Goal: Navigation & Orientation: Find specific page/section

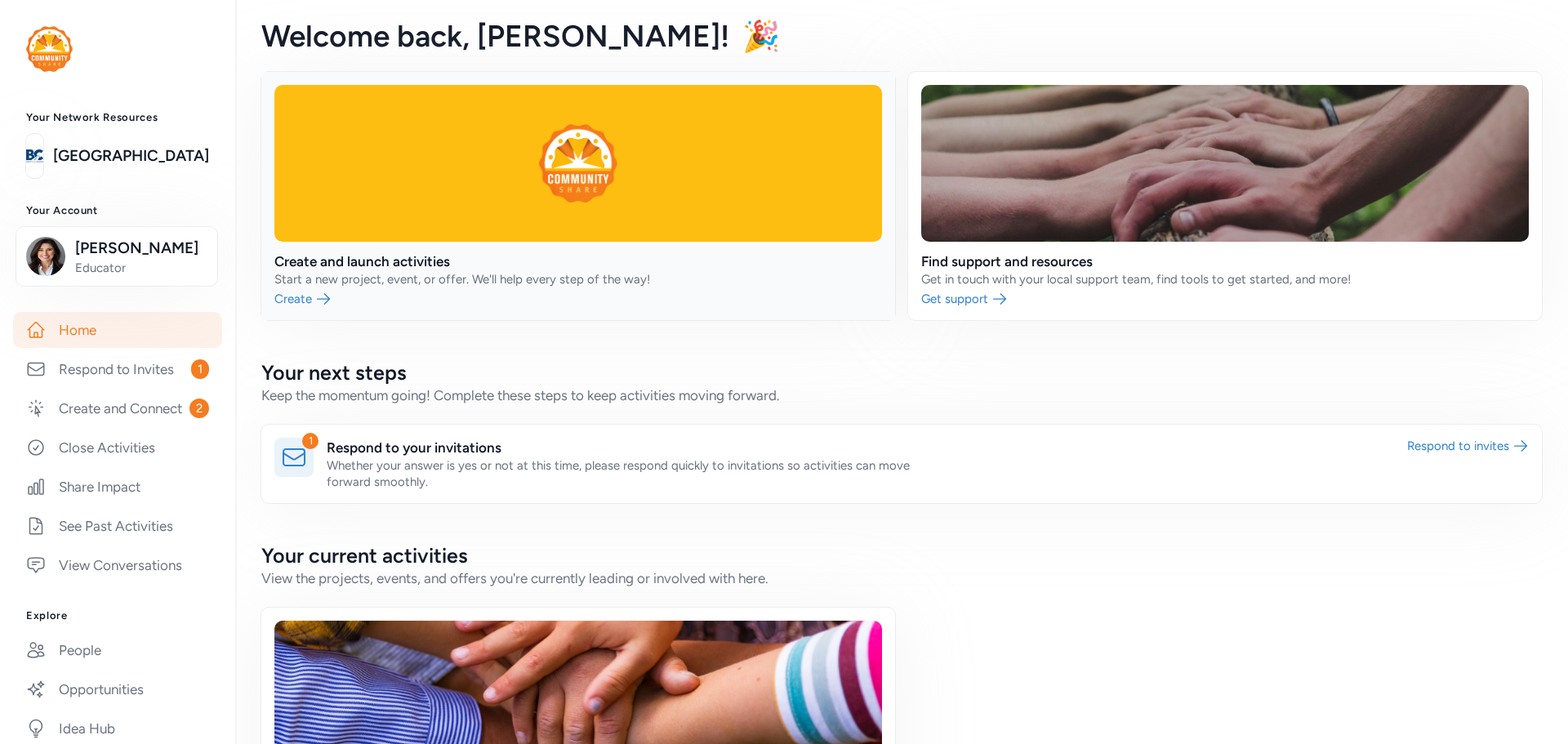
click at [468, 272] on link at bounding box center [578, 196] width 634 height 249
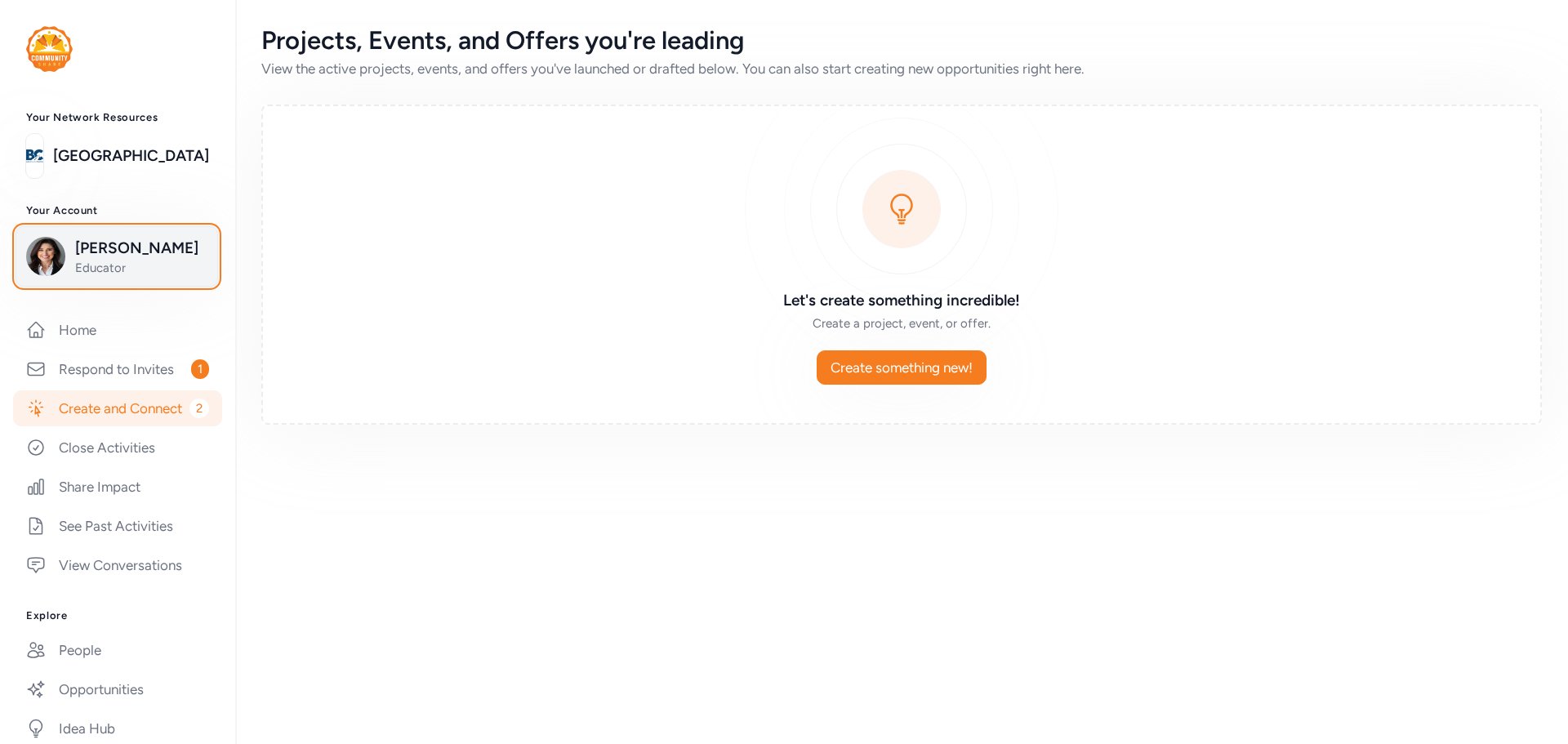
click at [130, 274] on span "Educator" at bounding box center [142, 268] width 132 height 16
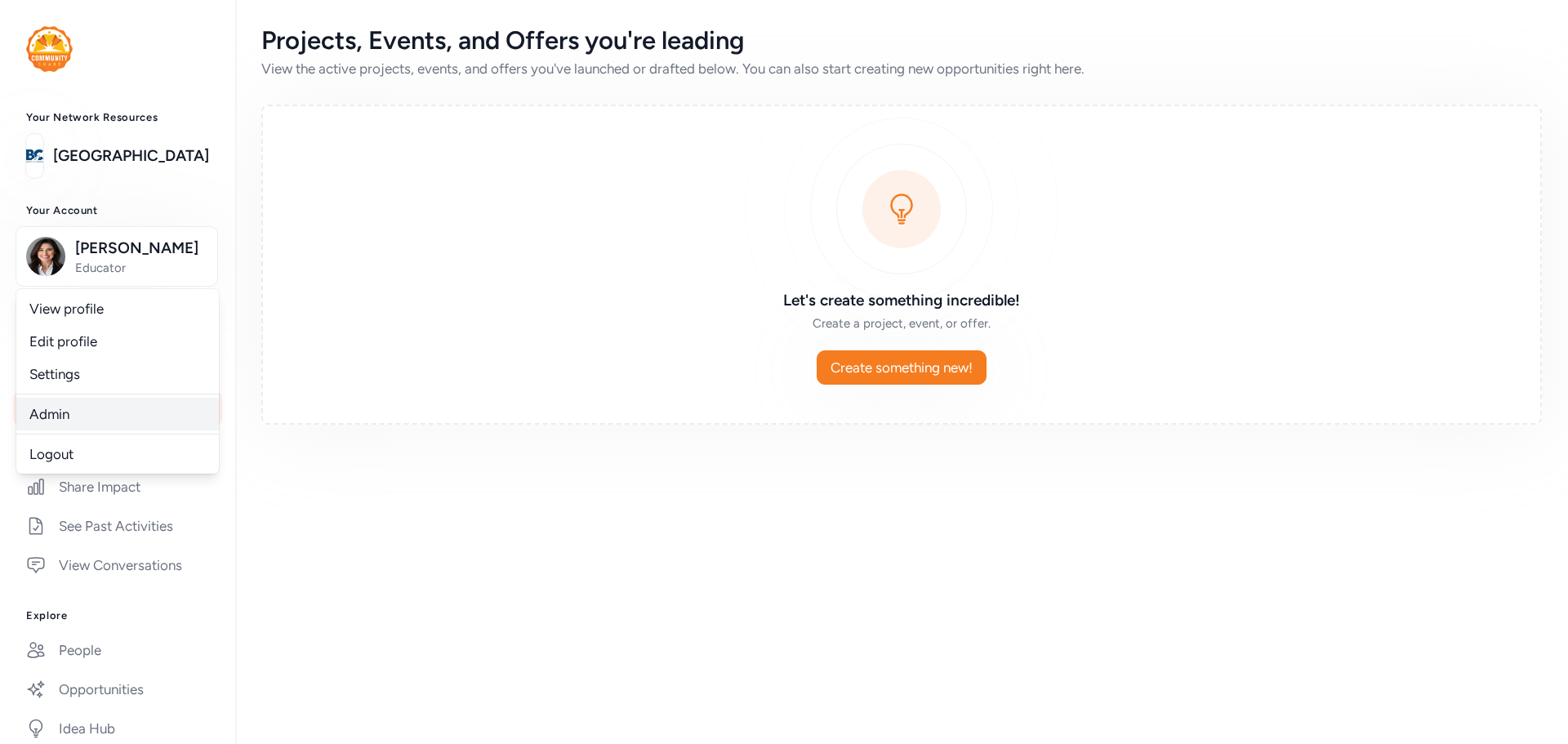
click at [116, 410] on link "Admin" at bounding box center [117, 414] width 202 height 33
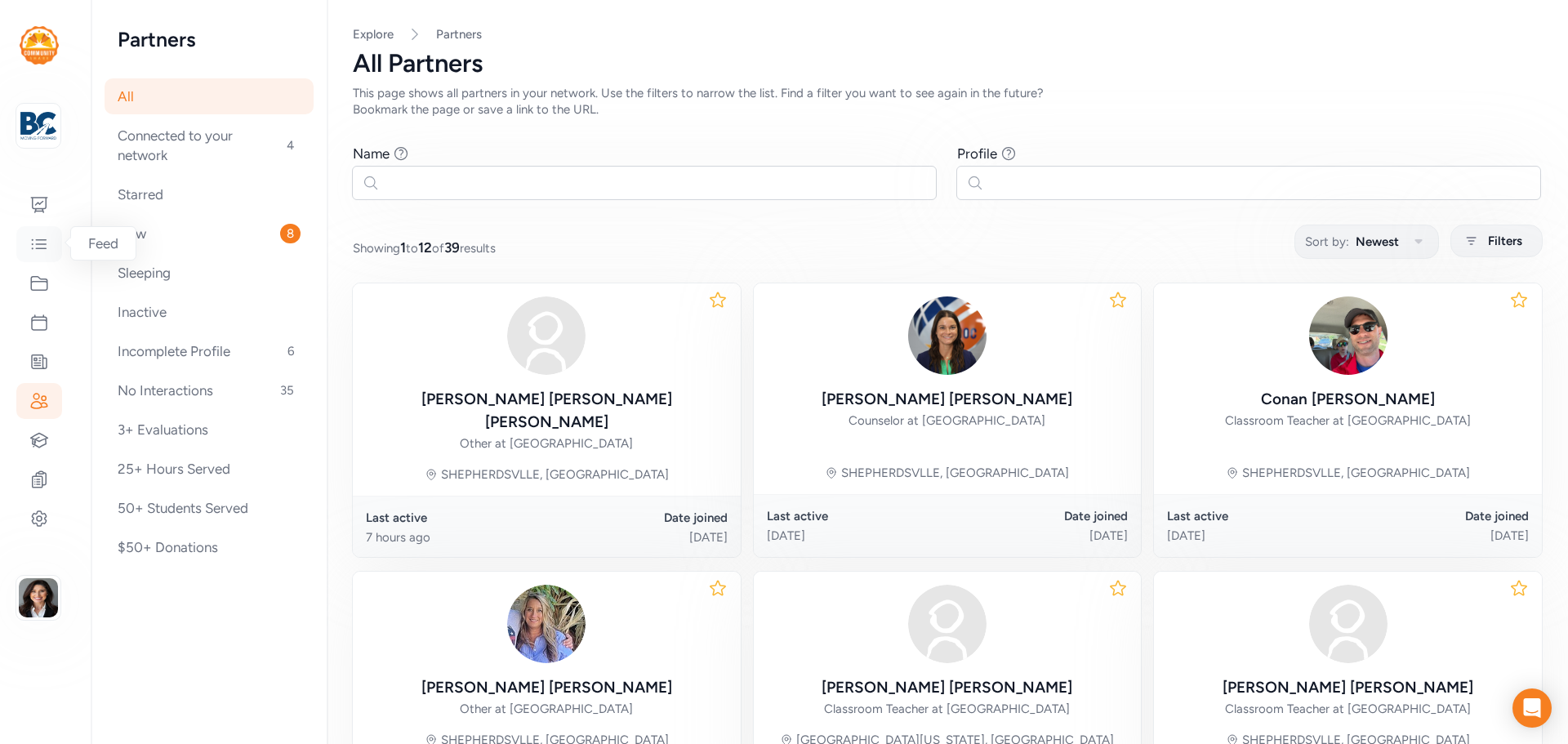
click at [46, 239] on icon at bounding box center [39, 244] width 20 height 20
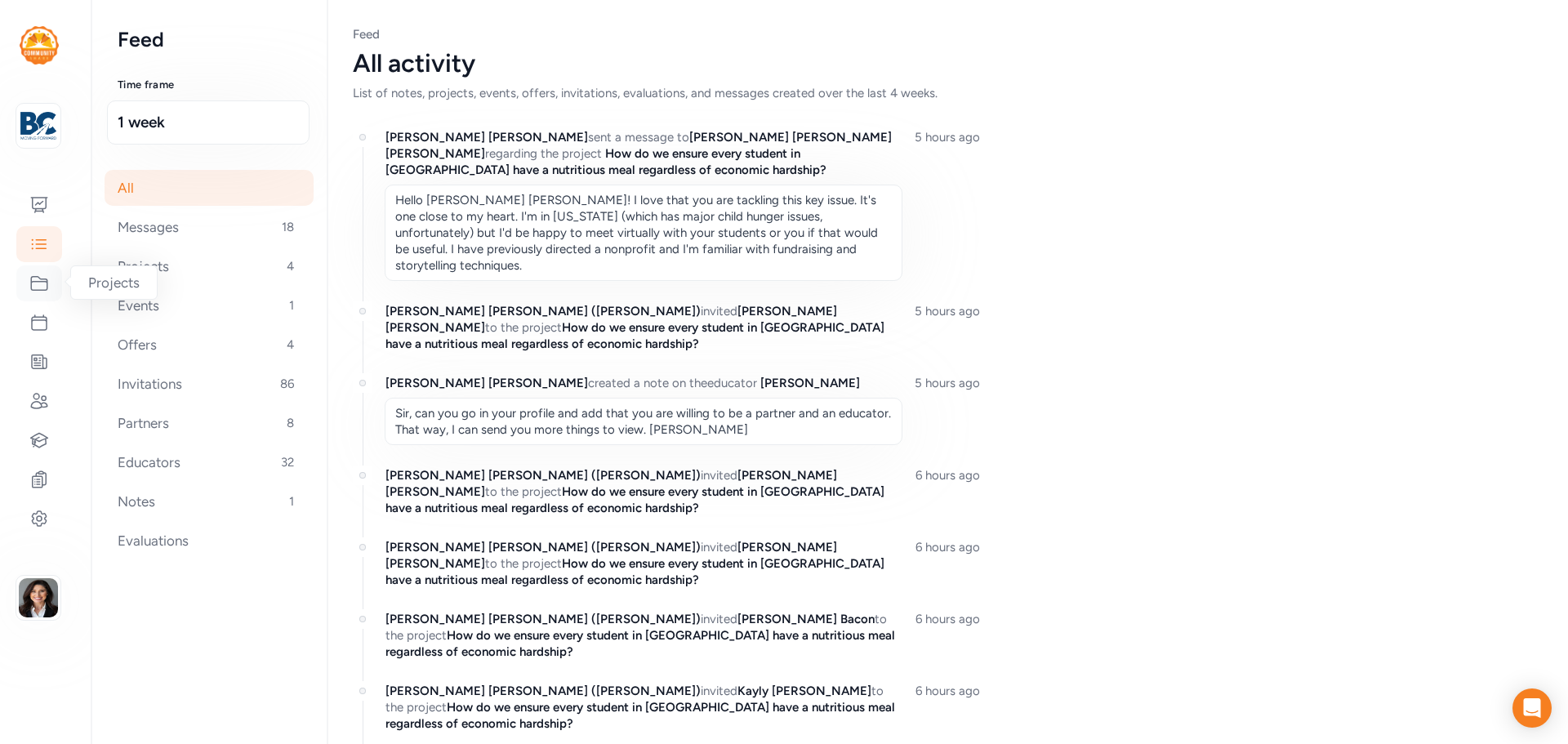
click at [43, 286] on icon at bounding box center [39, 284] width 20 height 20
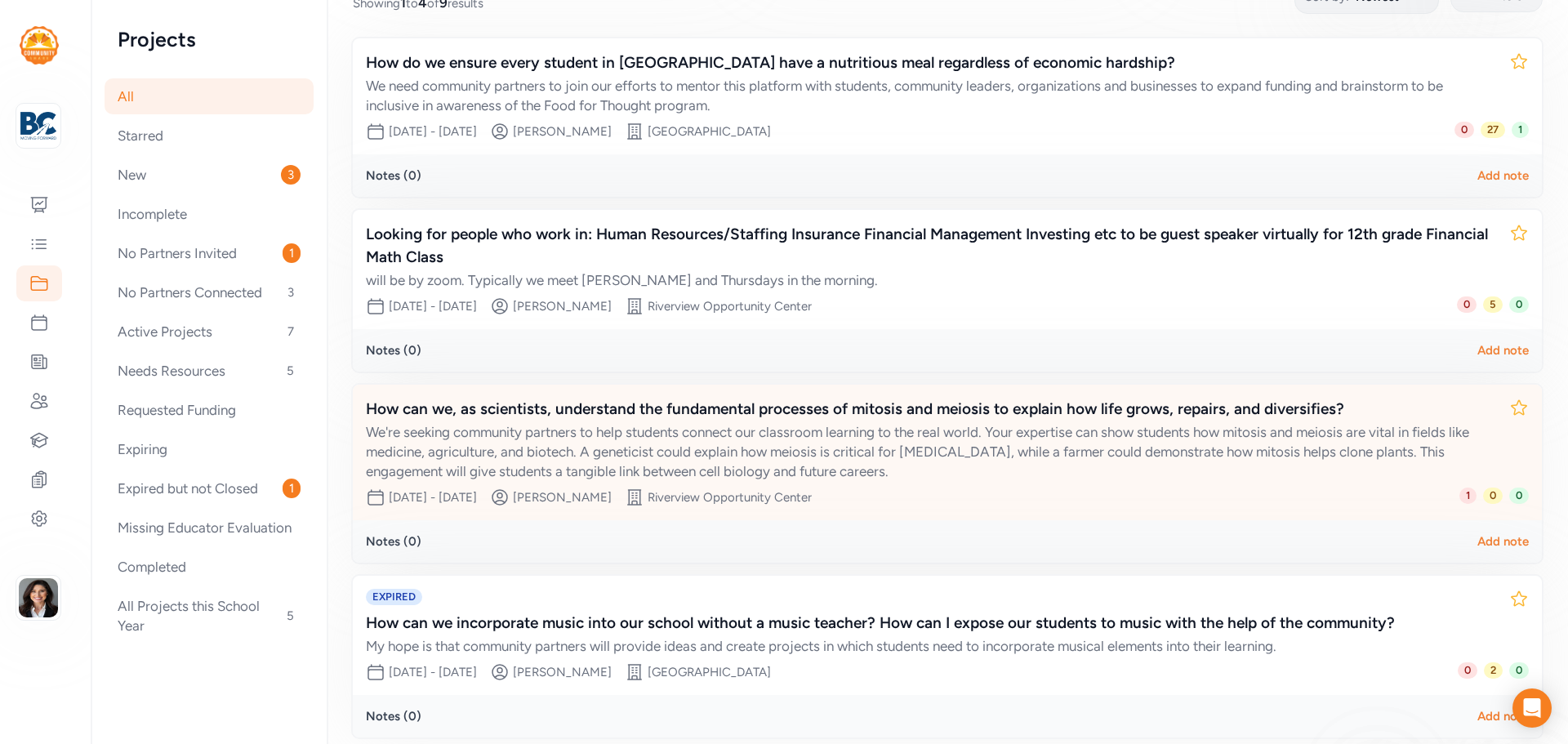
scroll to position [322, 0]
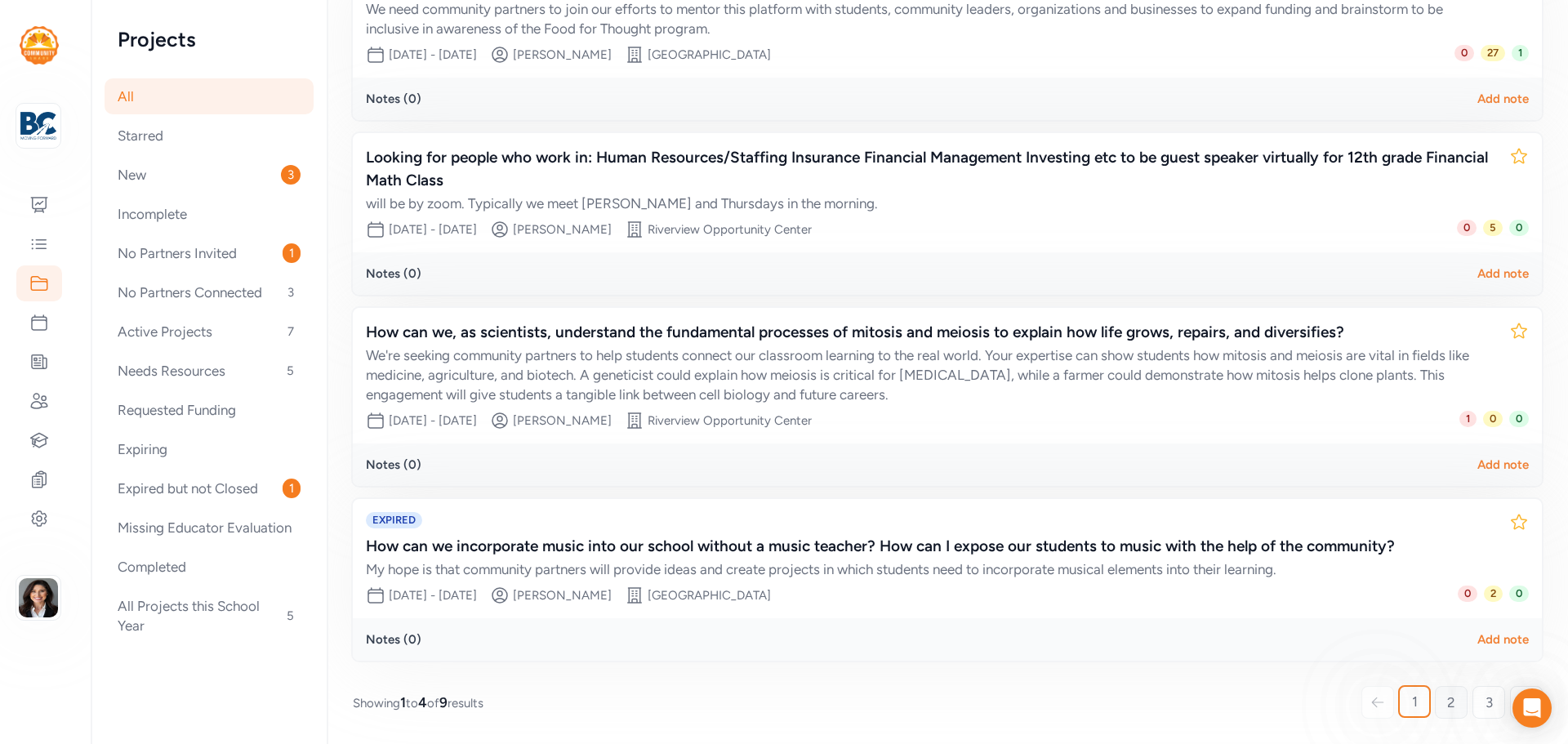
click at [1447, 698] on span "2" at bounding box center [1451, 702] width 9 height 20
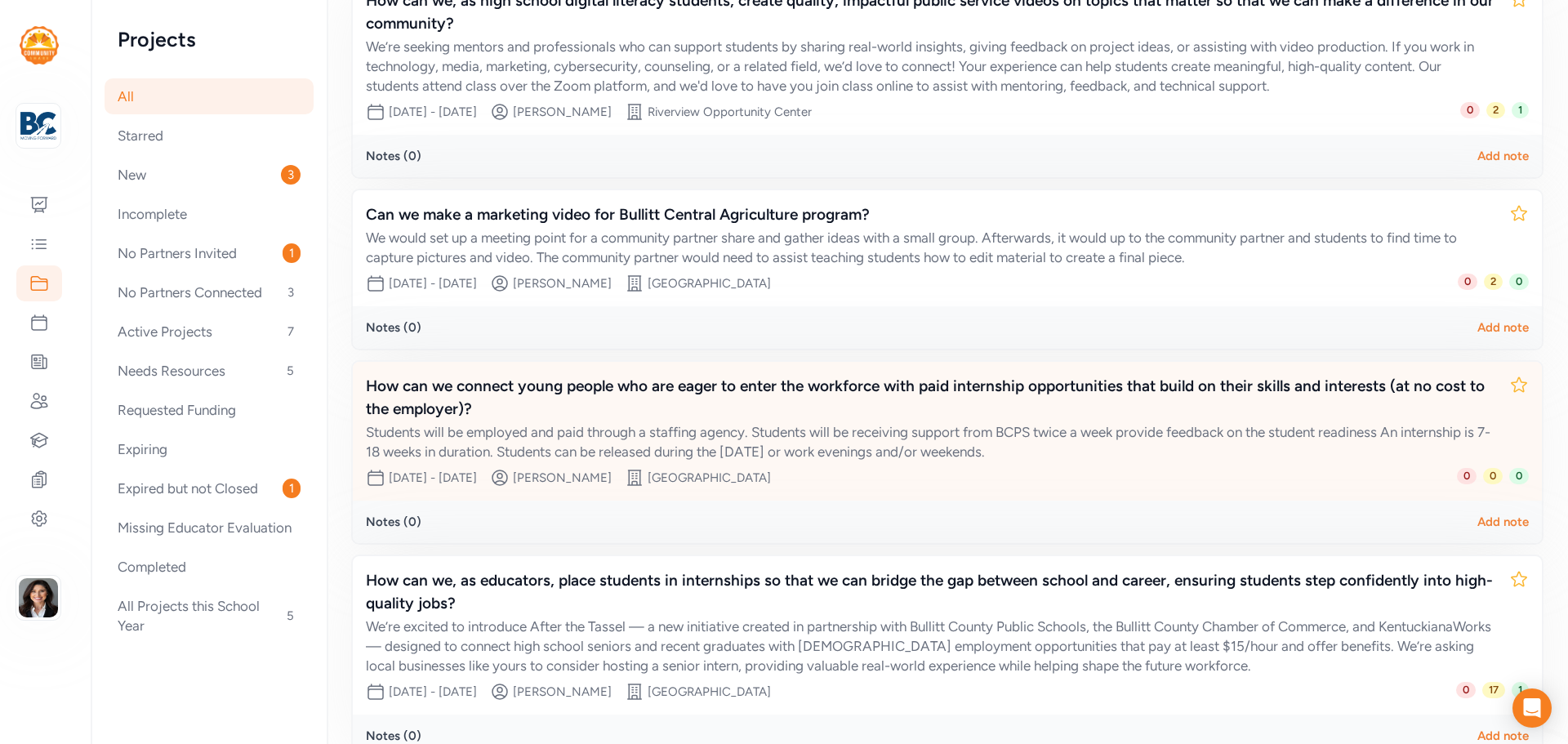
scroll to position [389, 0]
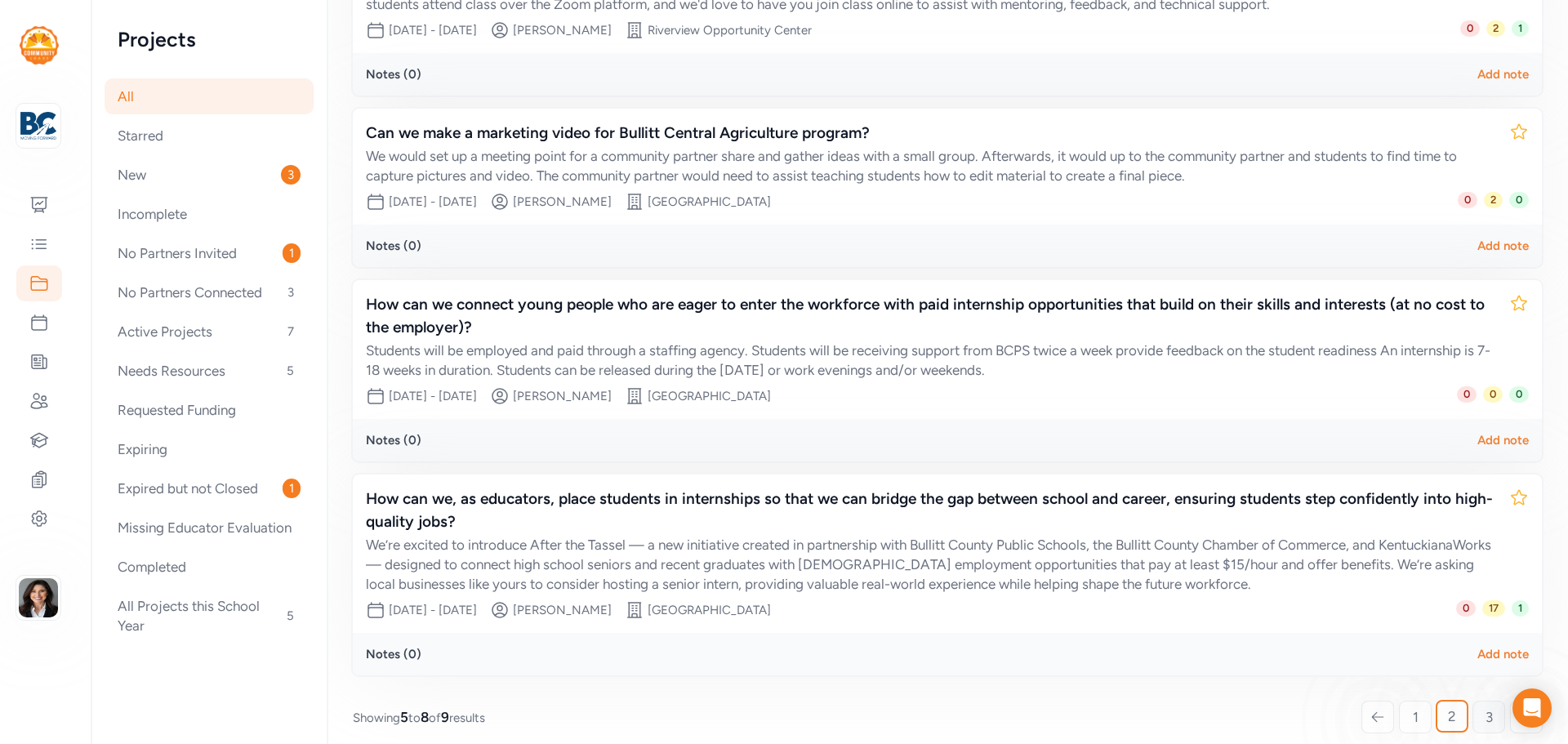
click at [1473, 708] on link "3" at bounding box center [1489, 718] width 33 height 33
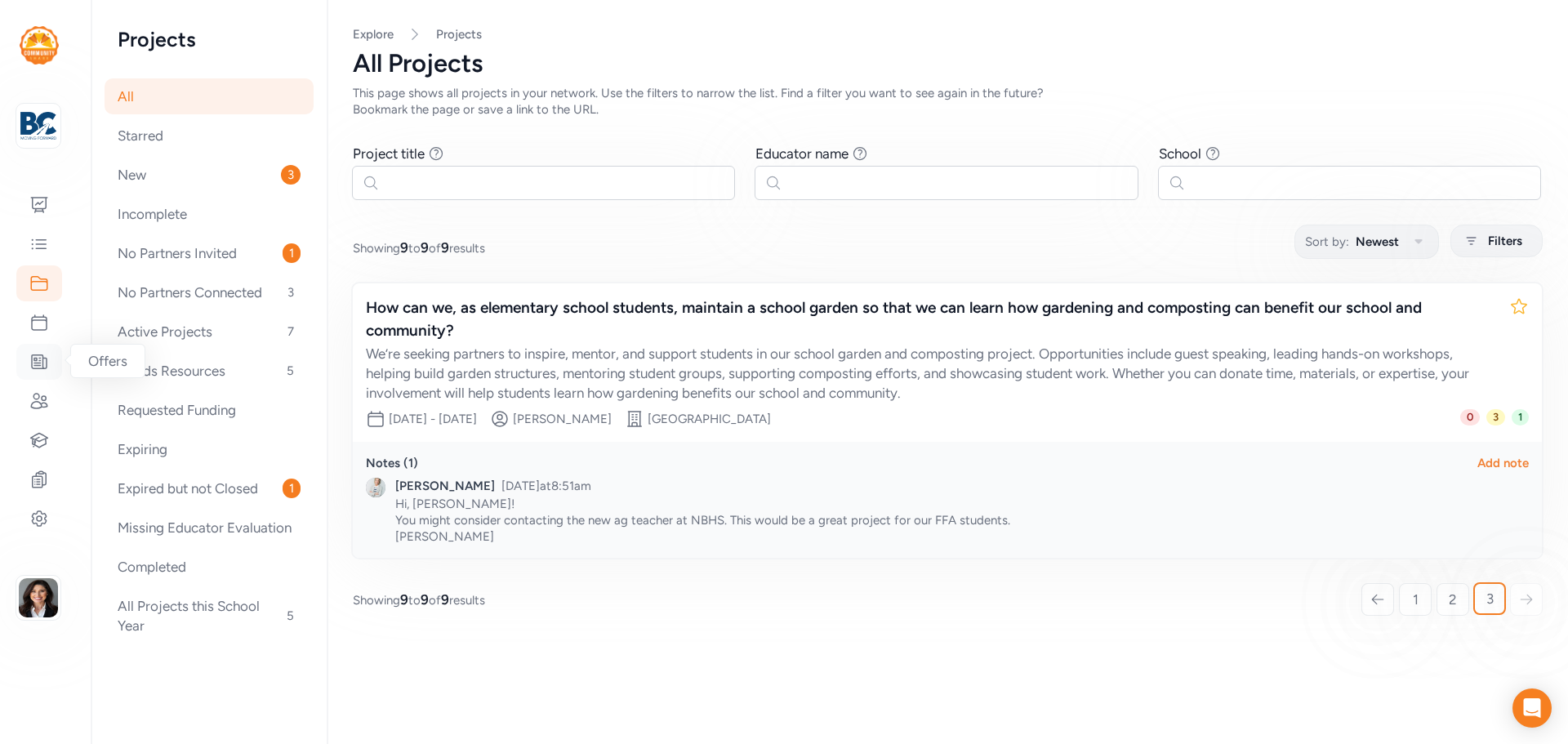
click at [48, 354] on icon at bounding box center [39, 361] width 20 height 20
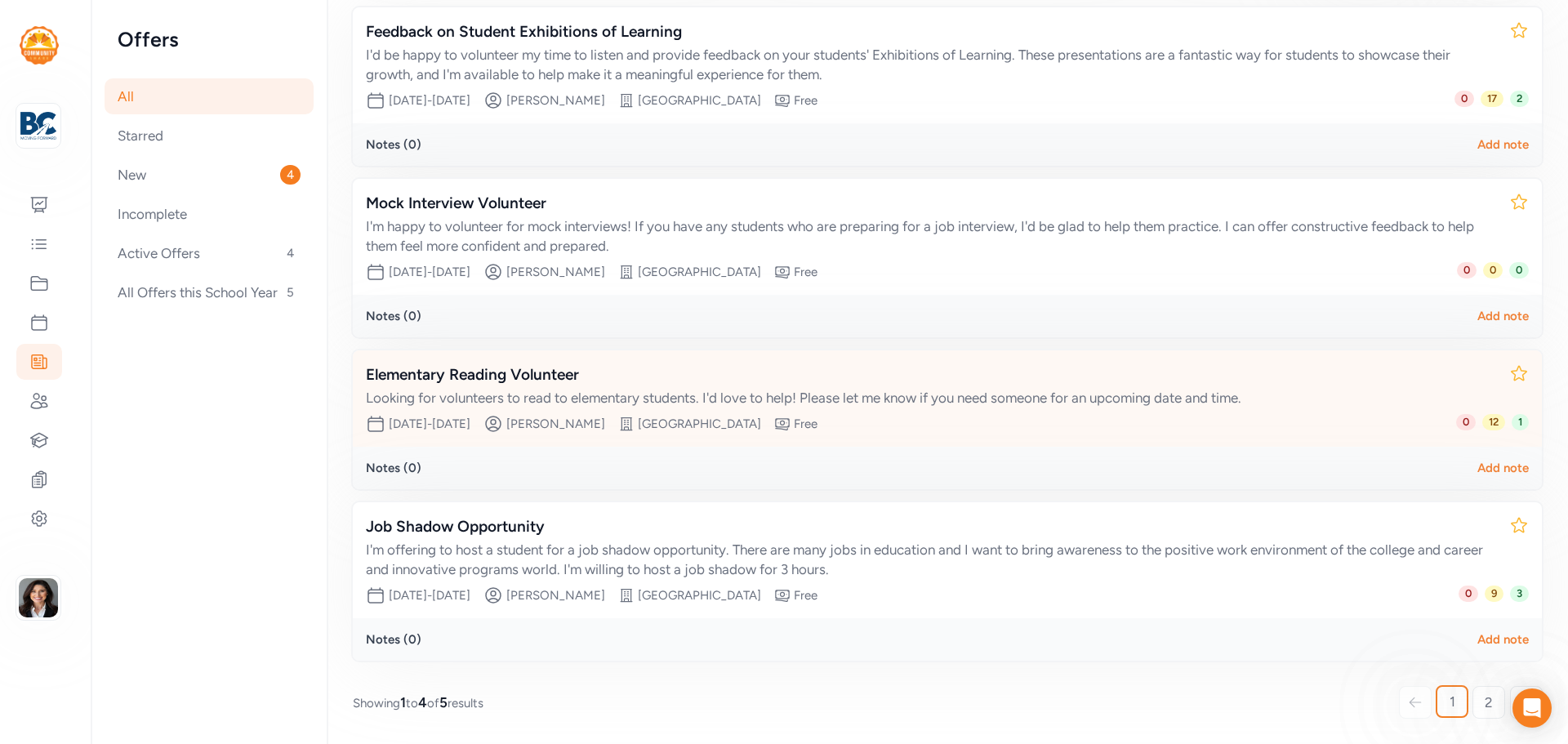
scroll to position [195, 0]
